Goal: Answer question/provide support: Share knowledge or assist other users

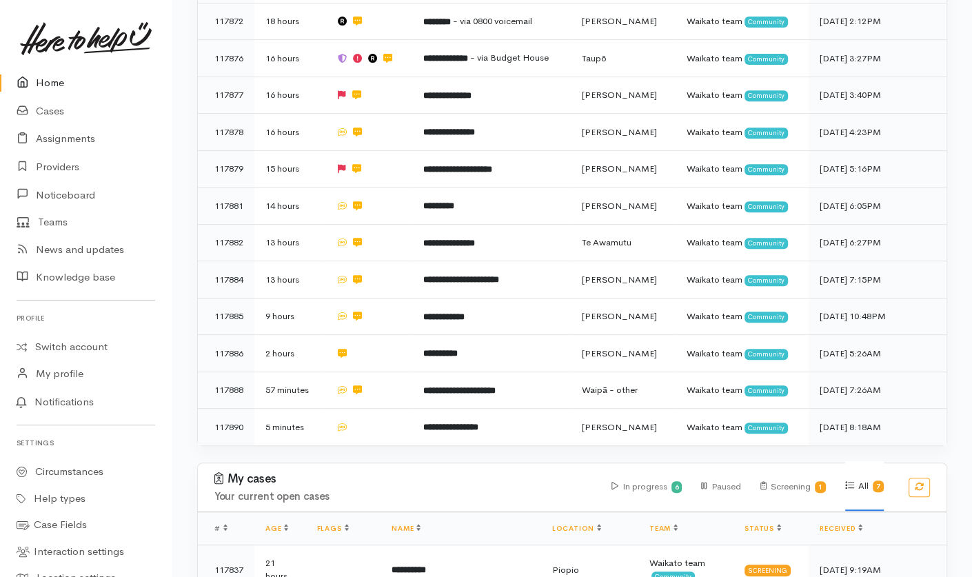
scroll to position [459, 0]
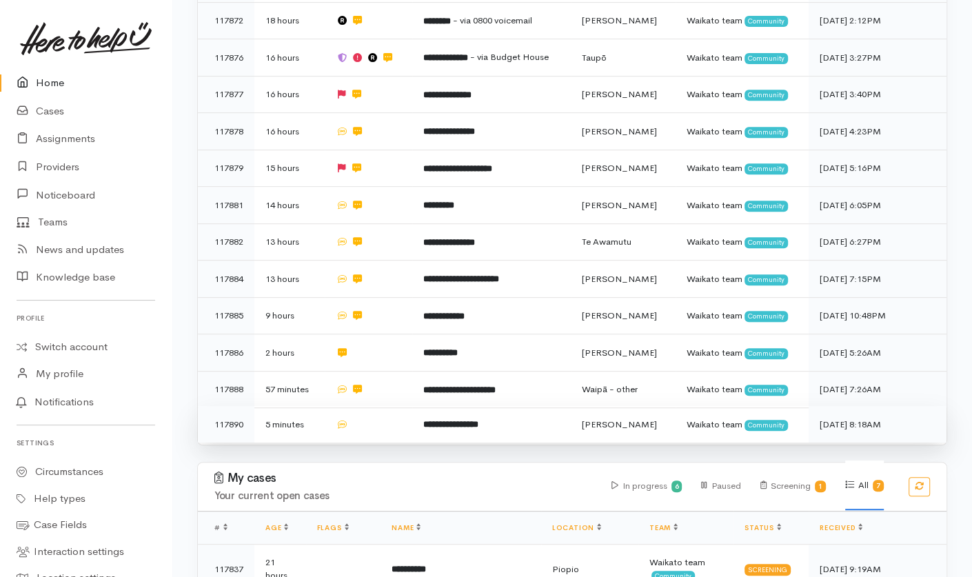
click at [383, 406] on td at bounding box center [368, 424] width 87 height 37
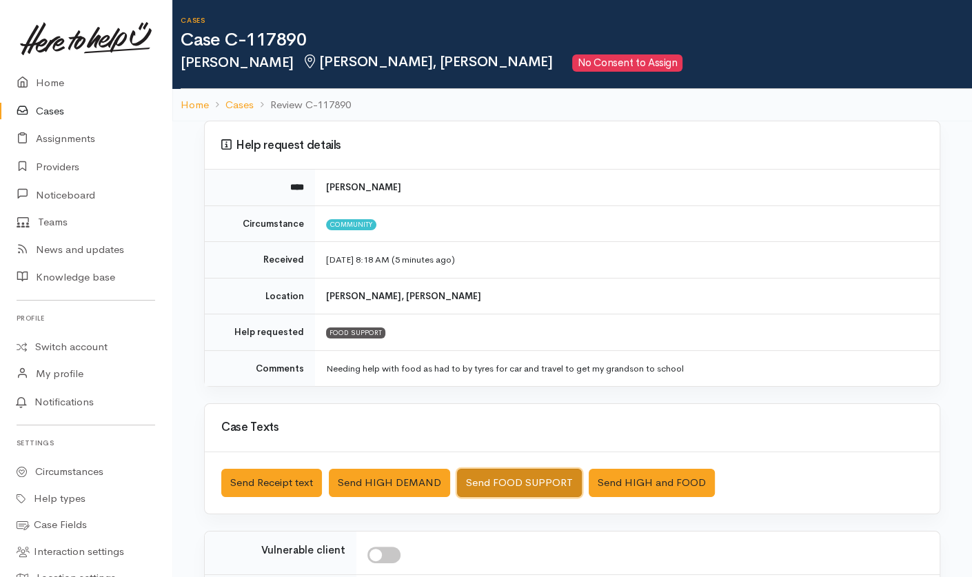
click at [536, 432] on button "Send FOOD SUPPORT" at bounding box center [519, 483] width 125 height 28
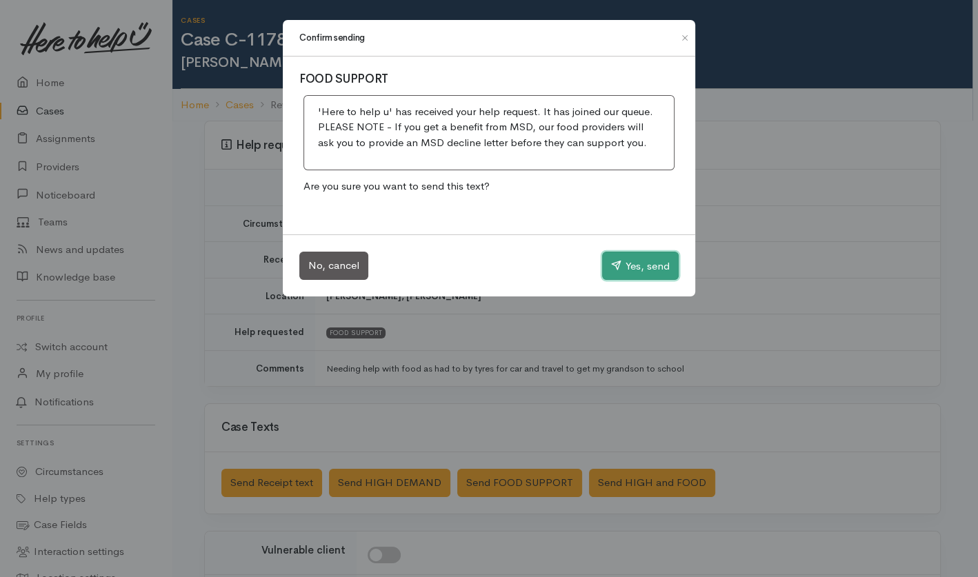
click at [661, 274] on button "Yes, send" at bounding box center [640, 266] width 77 height 29
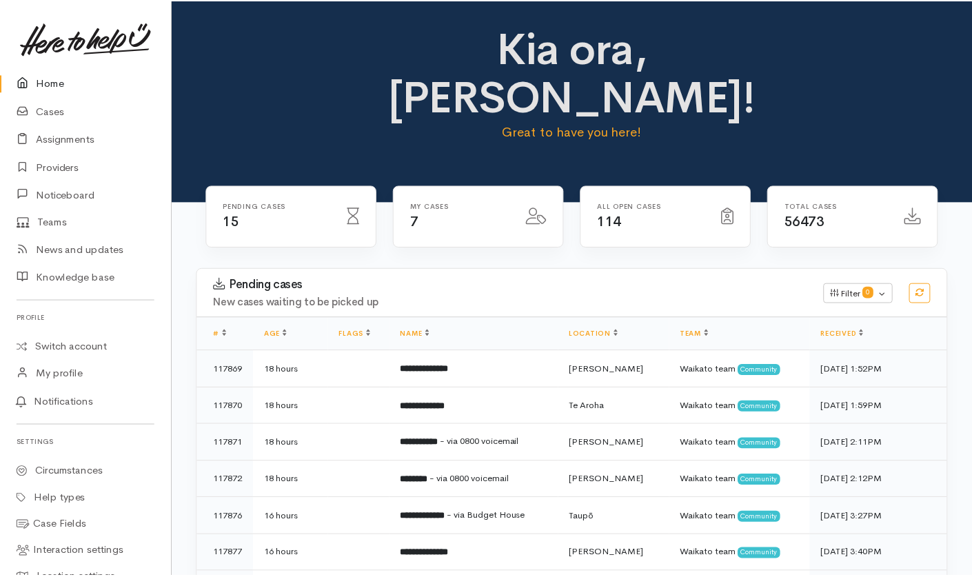
scroll to position [448, 0]
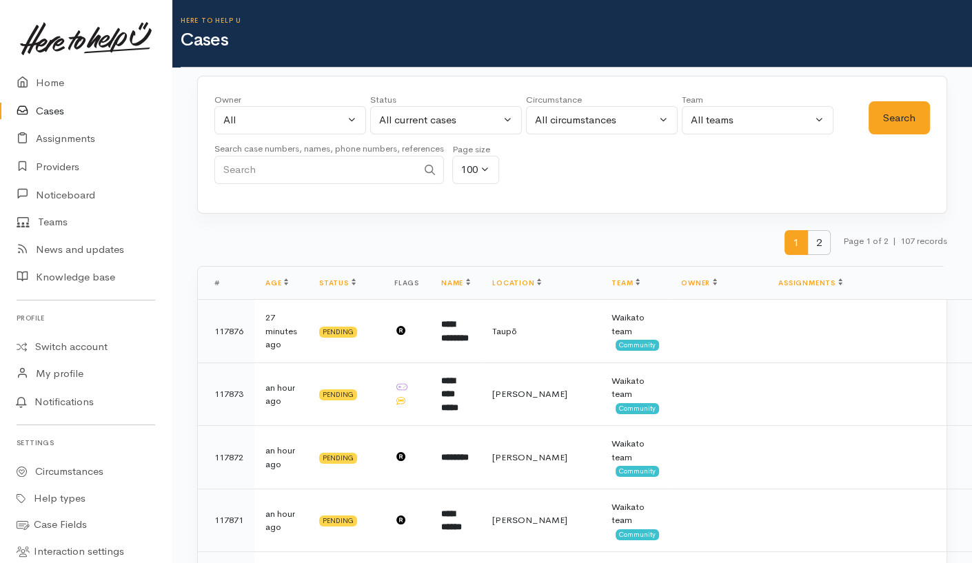
click at [812, 243] on span "2" at bounding box center [819, 243] width 23 height 26
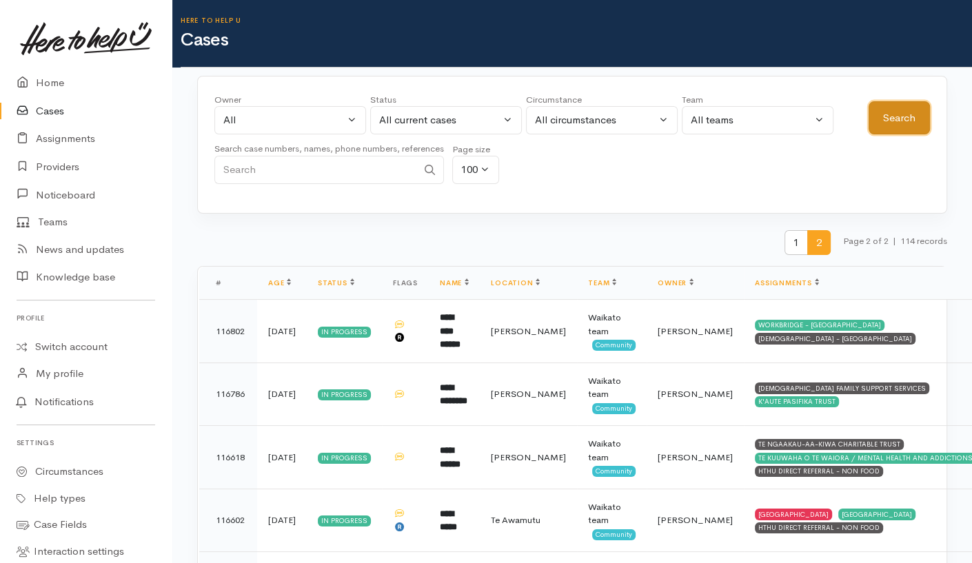
click at [899, 112] on button "Search" at bounding box center [899, 118] width 61 height 34
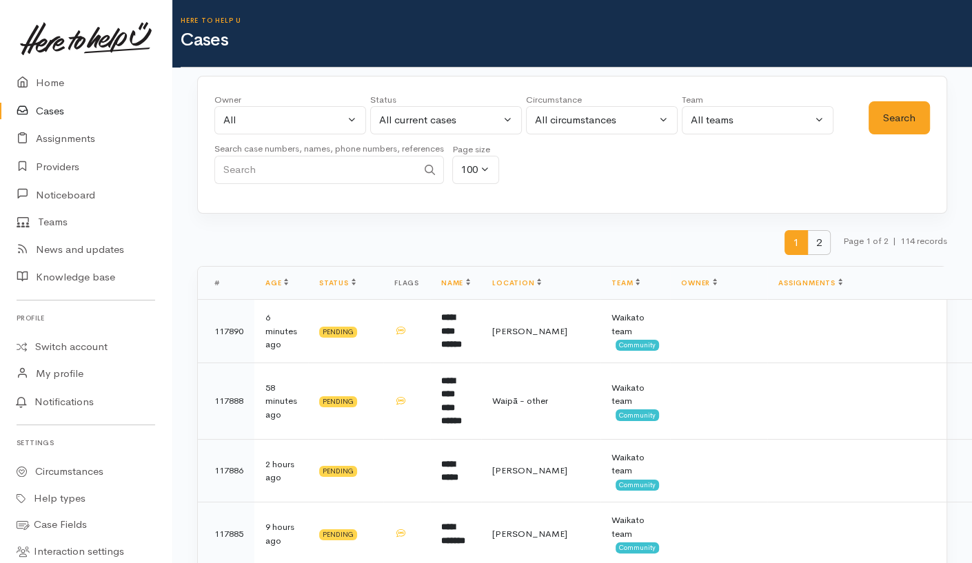
click at [821, 237] on span "2" at bounding box center [819, 243] width 23 height 26
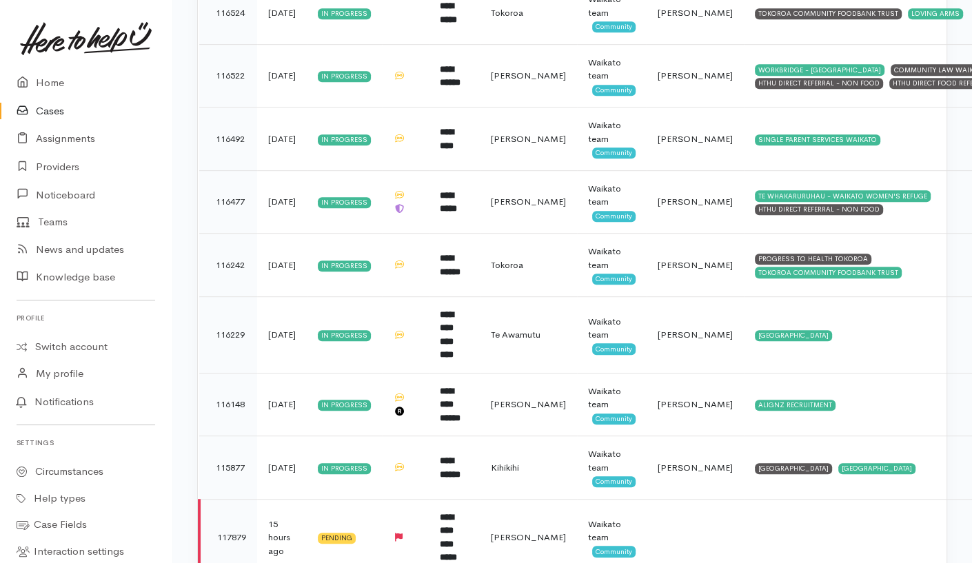
scroll to position [570, 0]
